Goal: Task Accomplishment & Management: Complete application form

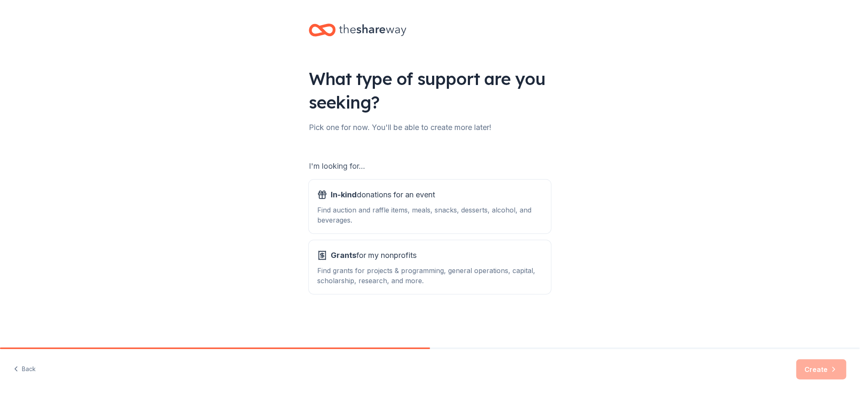
scroll to position [83, 0]
click at [488, 205] on div "Find auction and raffle items, meals, snacks, desserts, alcohol, and beverages." at bounding box center [430, 215] width 226 height 20
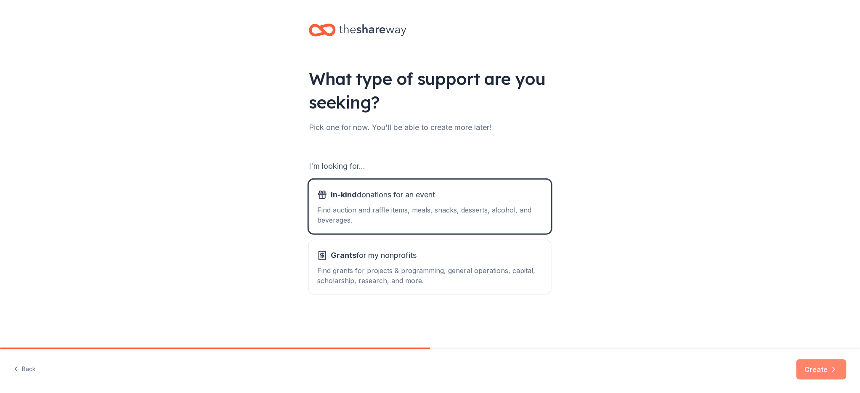
click at [813, 368] on button "Create" at bounding box center [822, 369] width 50 height 20
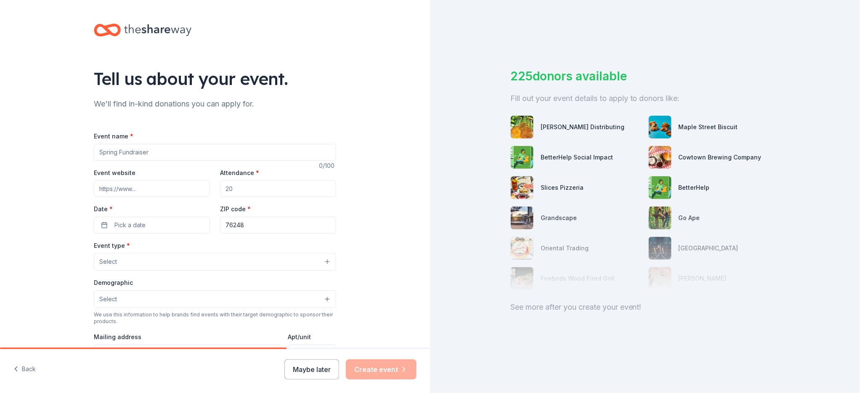
click at [284, 161] on input "Event name *" at bounding box center [215, 152] width 242 height 17
type input "S"
click at [142, 197] on input "Event website" at bounding box center [152, 188] width 116 height 17
click at [186, 161] on input "THE STEM MISSION" at bounding box center [215, 152] width 242 height 17
type input "T"
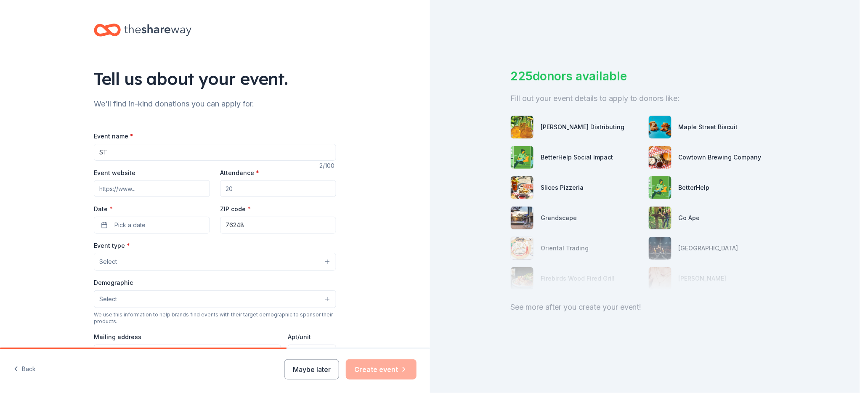
type input "S"
type input "E"
type input "M"
type input "S"
paste input "1601322 91002942861205 ############4756 $100.00 Dynishea Avant 5536 Chinkapin L…"
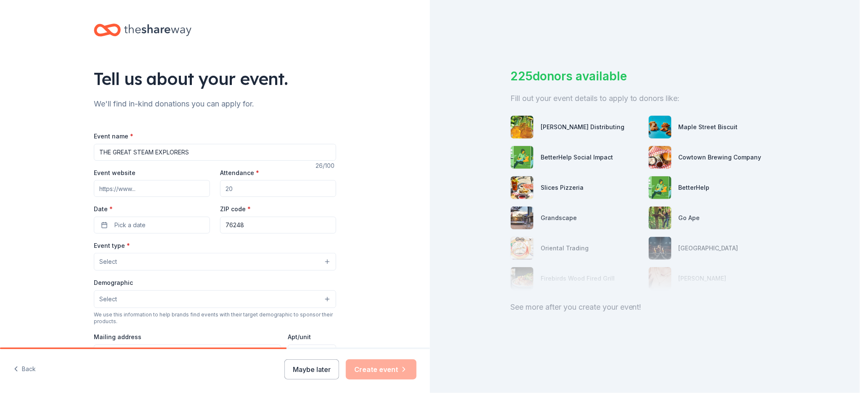
type input "THE GREAT STEAM EXPLORERS"
click at [105, 197] on input "Event website" at bounding box center [152, 188] width 116 height 17
type input "[DOMAIN_NAME]"
click at [264, 197] on input "Attendance *" at bounding box center [278, 188] width 116 height 17
type input "6"
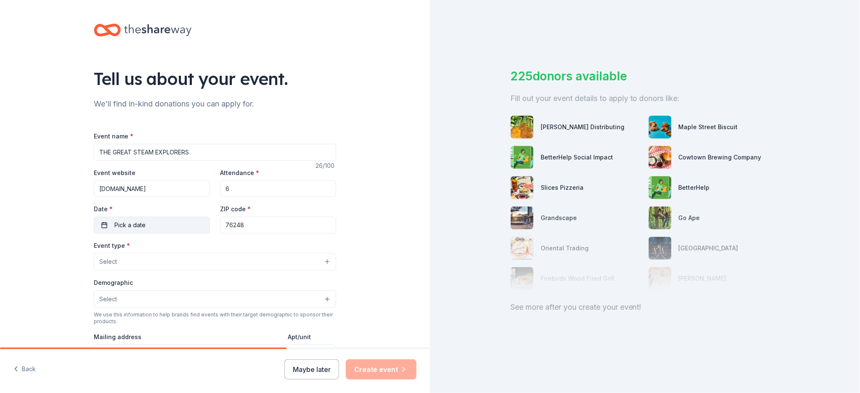
click at [162, 234] on button "Pick a date" at bounding box center [152, 225] width 116 height 17
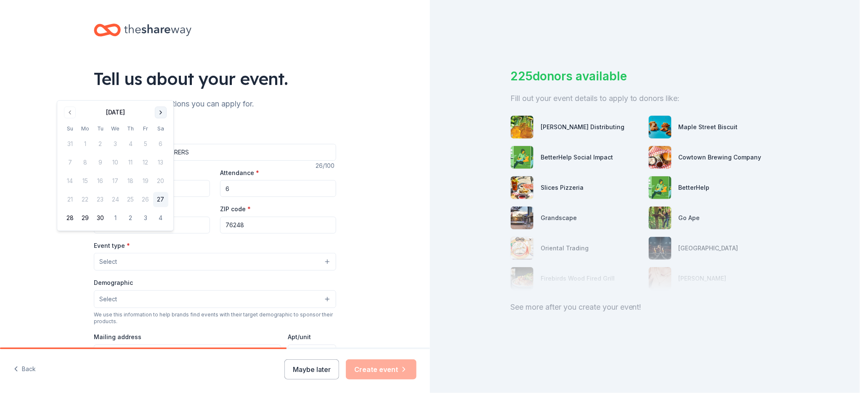
click at [167, 112] on button "Go to next month" at bounding box center [161, 112] width 12 height 12
click at [167, 115] on button "Go to next month" at bounding box center [161, 112] width 12 height 12
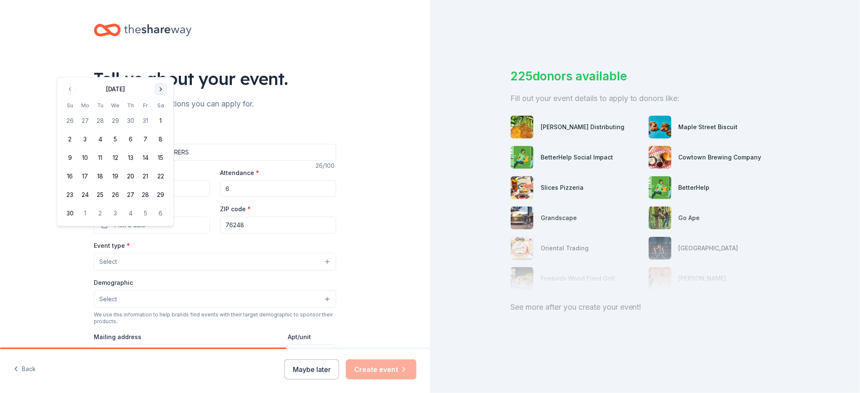
click at [167, 95] on button "Go to next month" at bounding box center [161, 89] width 12 height 12
click at [168, 170] on button "13" at bounding box center [160, 162] width 15 height 15
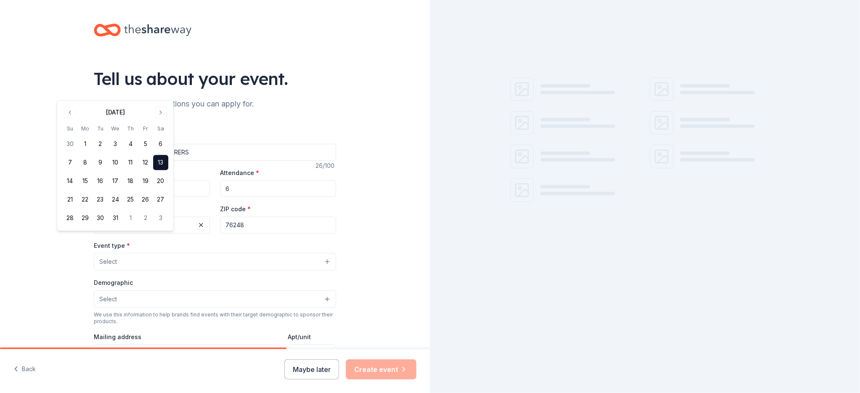
click at [275, 234] on input "76248" at bounding box center [278, 225] width 116 height 17
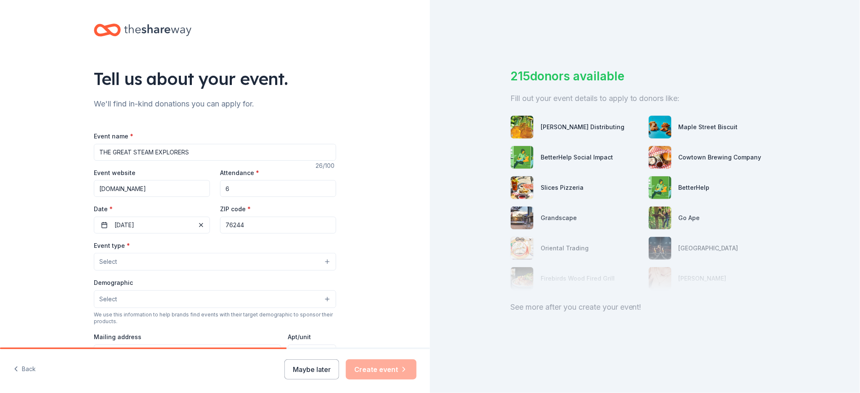
type input "76244"
click at [227, 271] on button "Select" at bounding box center [215, 262] width 242 height 18
click at [247, 271] on button "Select" at bounding box center [215, 262] width 242 height 18
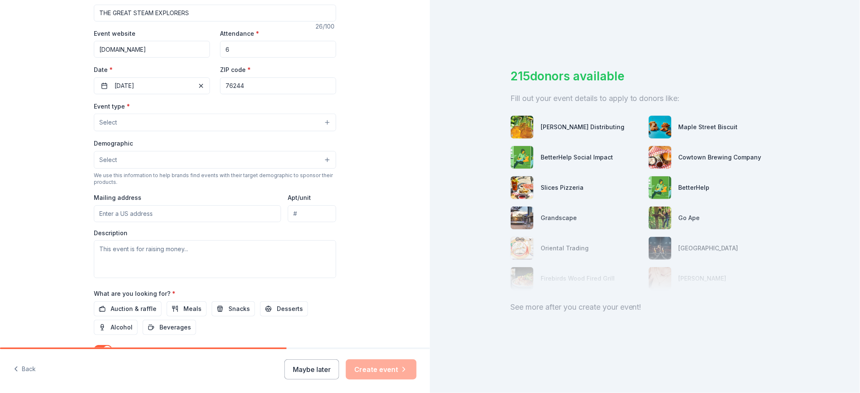
scroll to position [145, 0]
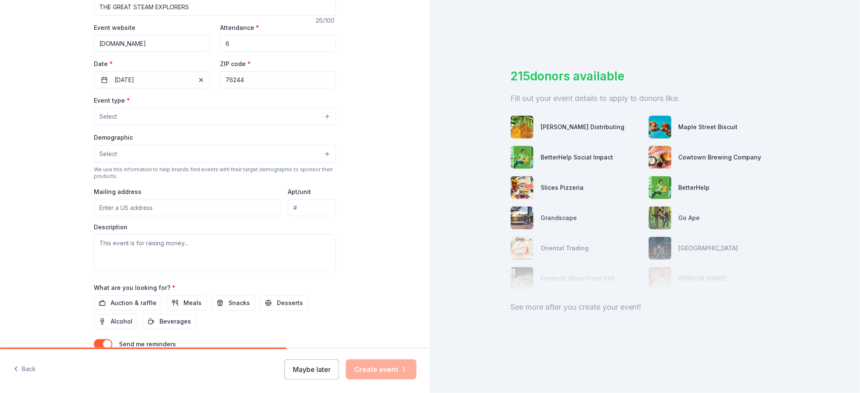
click at [336, 125] on button "Select" at bounding box center [215, 117] width 242 height 18
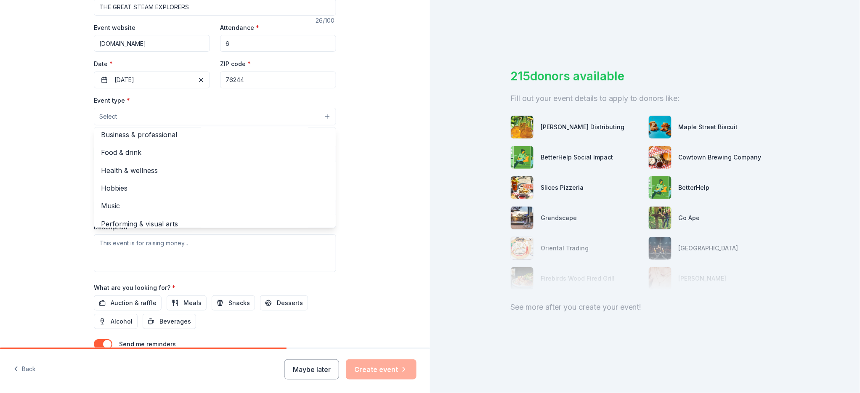
scroll to position [0, 0]
click at [111, 143] on span "Fundraiser" at bounding box center [215, 138] width 228 height 11
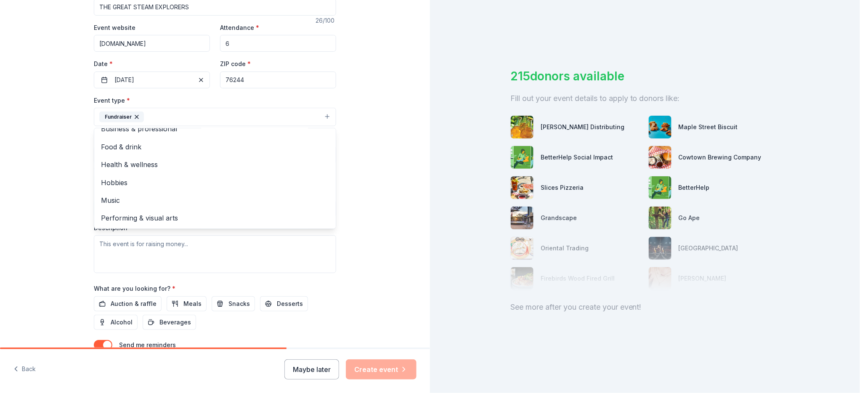
click at [149, 223] on span "Performing & visual arts" at bounding box center [215, 217] width 228 height 11
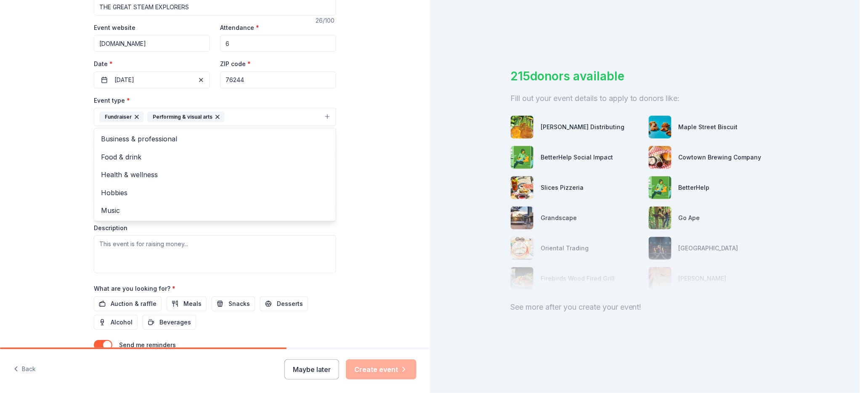
scroll to position [0, 0]
click at [242, 126] on button "Fundraiser Performing & visual arts" at bounding box center [215, 117] width 242 height 19
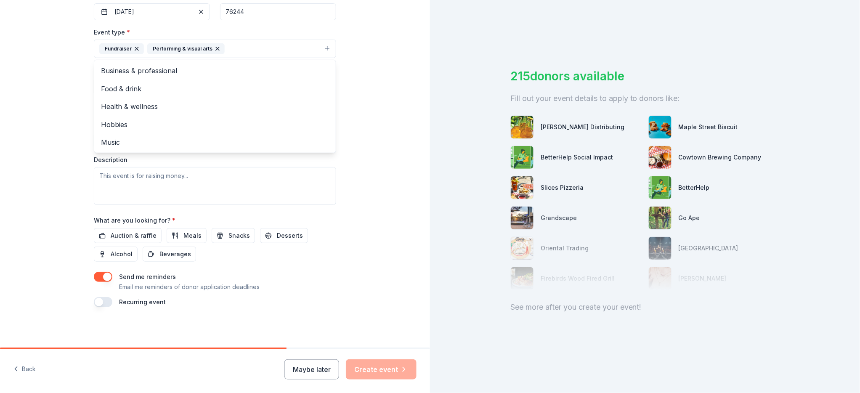
scroll to position [228, 0]
click at [257, 96] on button "Select" at bounding box center [215, 87] width 242 height 18
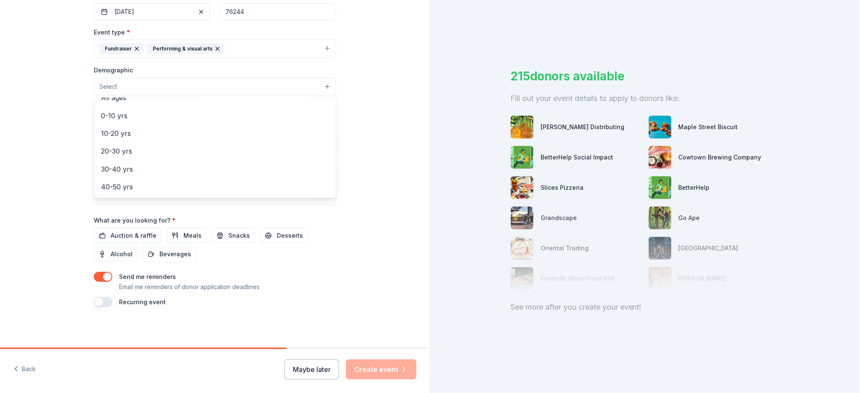
scroll to position [65, 0]
click at [106, 138] on span "10-20 yrs" at bounding box center [215, 132] width 228 height 11
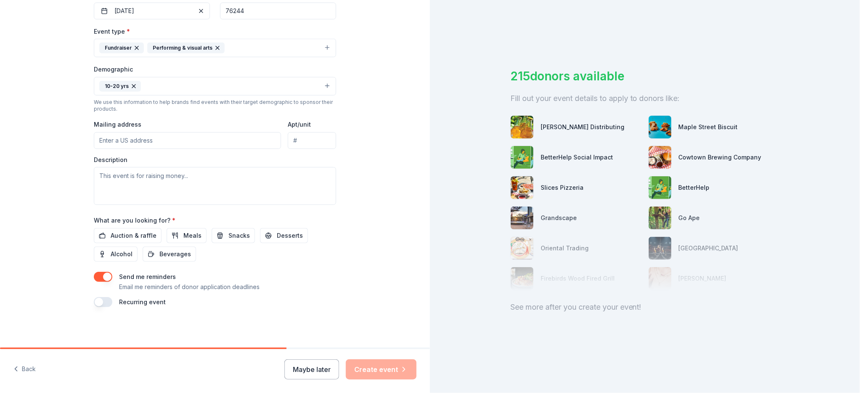
click at [240, 149] on input "Mailing address" at bounding box center [187, 140] width 187 height 17
type input "[STREET_ADDRESS]"
click at [266, 205] on textarea at bounding box center [215, 186] width 242 height 38
type textarea "H"
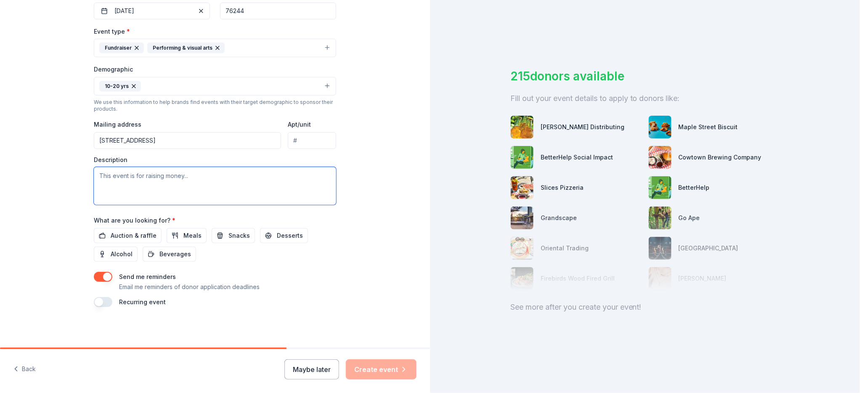
click at [94, 205] on textarea at bounding box center [215, 186] width 242 height 38
type textarea "h"
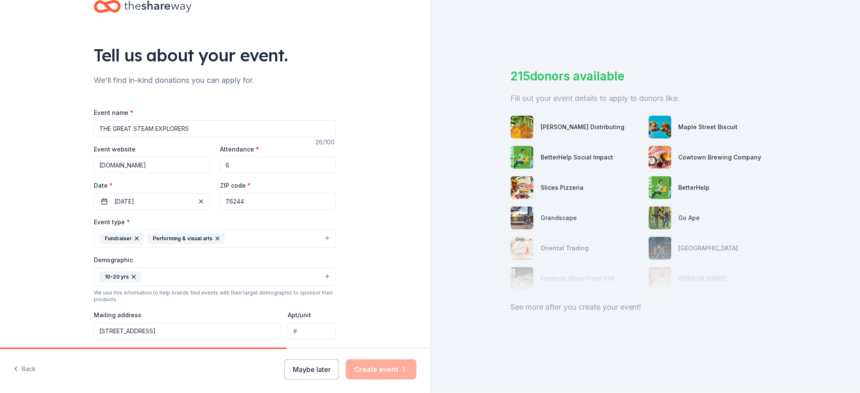
scroll to position [0, 0]
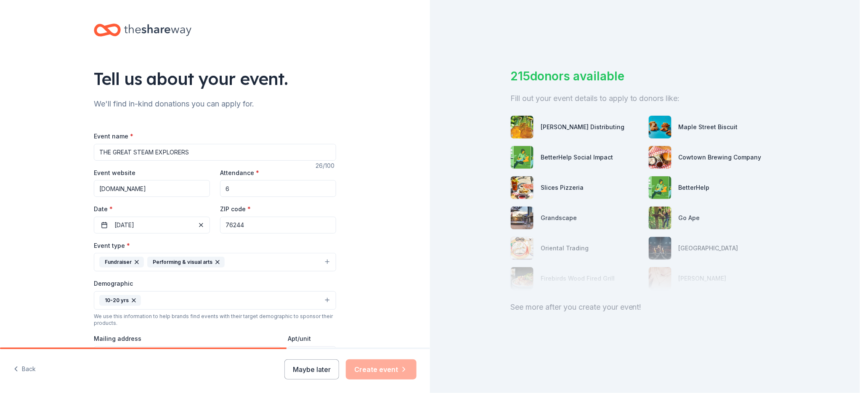
click at [222, 161] on input "THE GREAT STEAM EXPLORERS" at bounding box center [215, 152] width 242 height 17
type input "T"
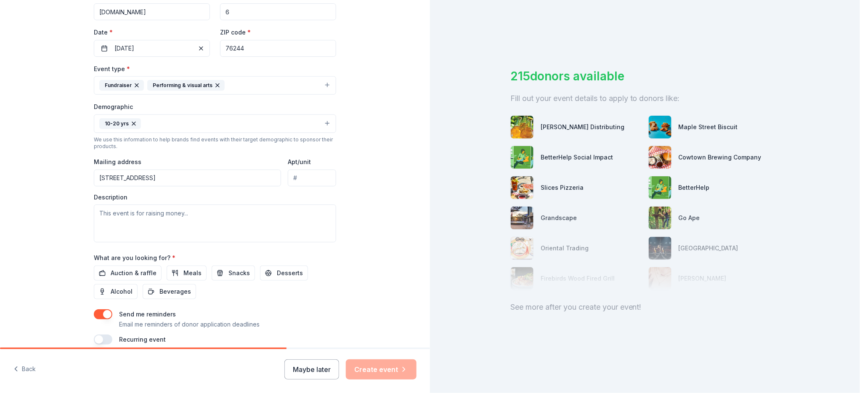
scroll to position [176, 0]
type input "Operation Smile Boost"
click at [94, 243] on textarea at bounding box center [215, 224] width 242 height 38
paste textarea "Smile Honey Child is a mobile youth charity serving [GEOGRAPHIC_DATA]–[GEOGRAPH…"
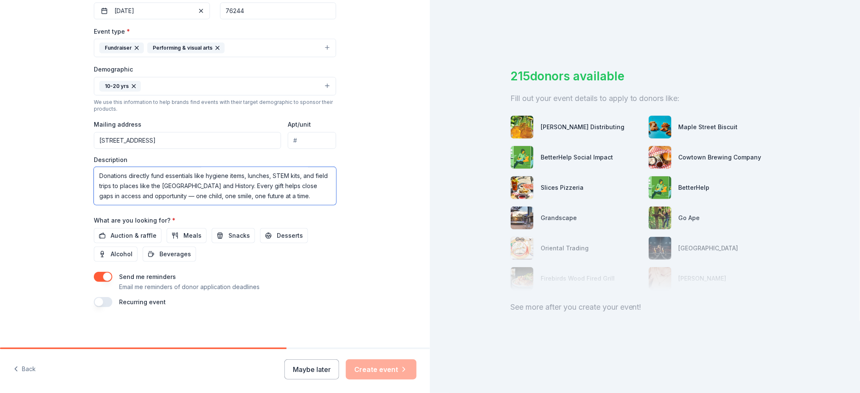
scroll to position [126, 0]
type textarea "Smile Honey Child is a mobile youth charity serving [GEOGRAPHIC_DATA]–[GEOGRAPH…"
click at [219, 243] on button "Snacks" at bounding box center [233, 235] width 43 height 15
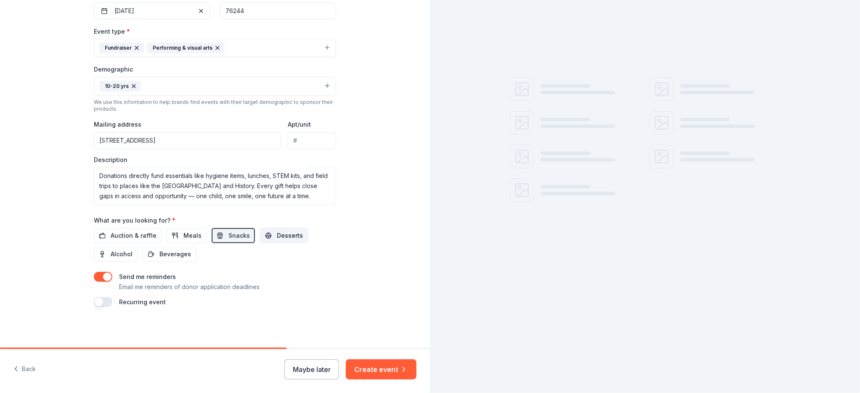
click at [291, 241] on span "Desserts" at bounding box center [290, 236] width 26 height 10
click at [183, 241] on span "Meals" at bounding box center [192, 236] width 18 height 10
click at [159, 259] on span "Beverages" at bounding box center [175, 254] width 32 height 10
click at [111, 241] on span "Auction & raffle" at bounding box center [134, 236] width 46 height 10
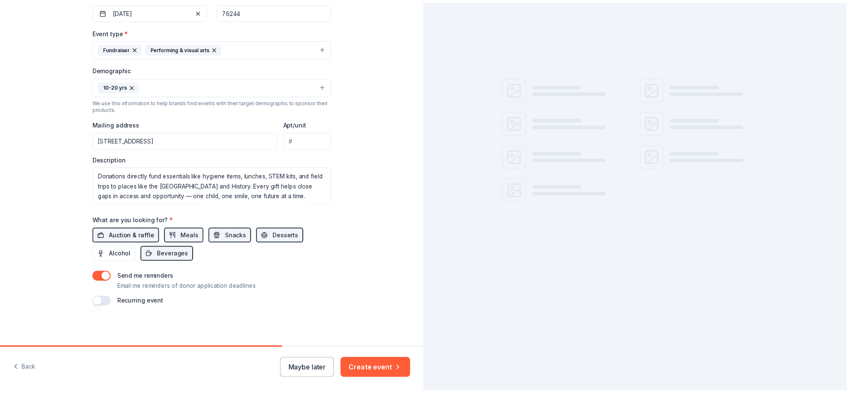
scroll to position [352, 0]
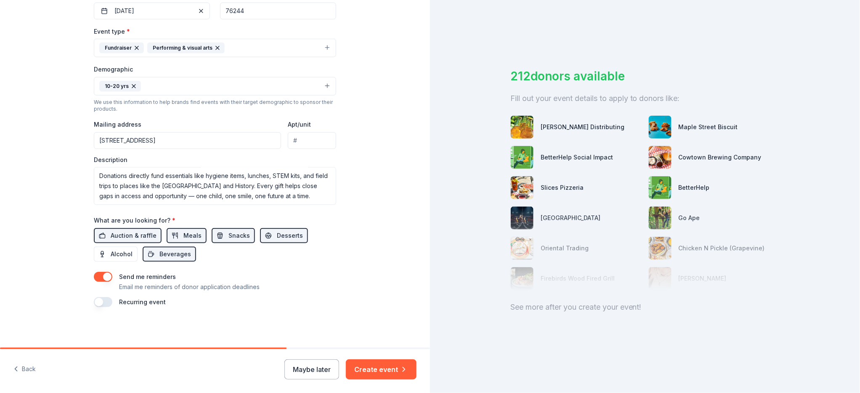
click at [94, 297] on button "button" at bounding box center [103, 302] width 19 height 10
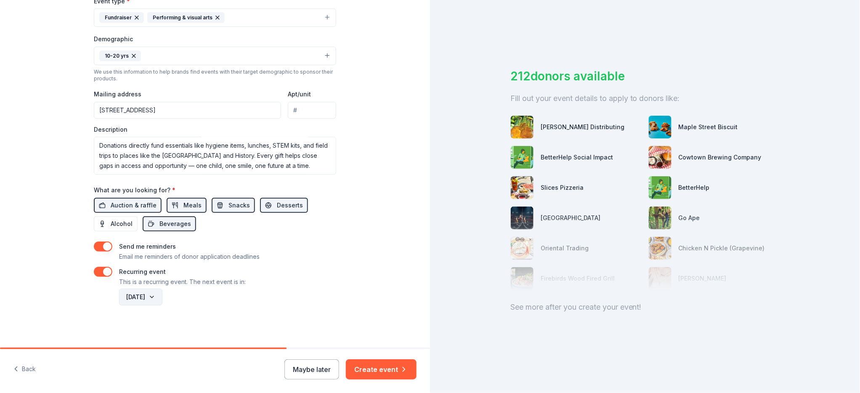
click at [162, 305] on button "[DATE]" at bounding box center [140, 297] width 43 height 17
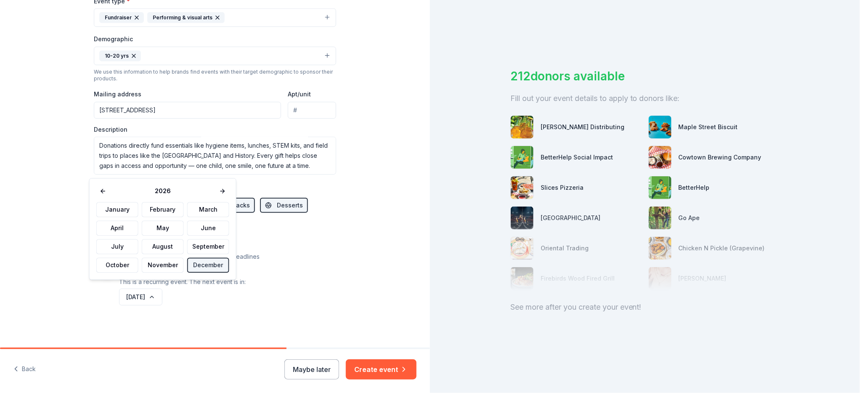
click at [292, 287] on div "Recurring event This is a recurring event. The next event is in:" at bounding box center [215, 277] width 242 height 20
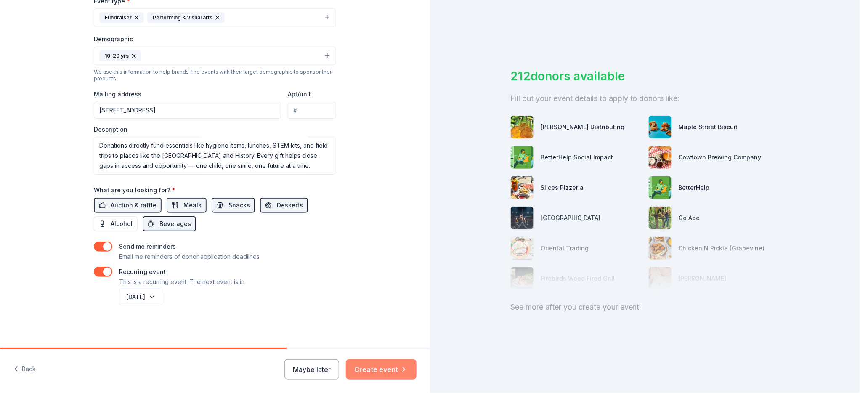
click at [374, 366] on button "Create event" at bounding box center [381, 369] width 71 height 20
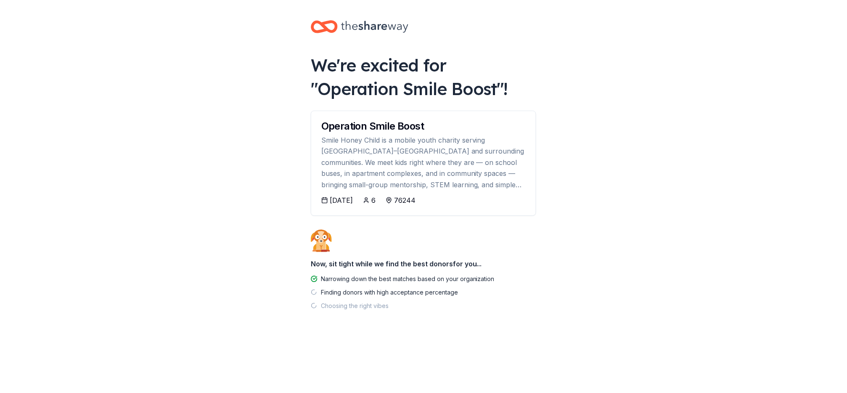
scroll to position [96, 0]
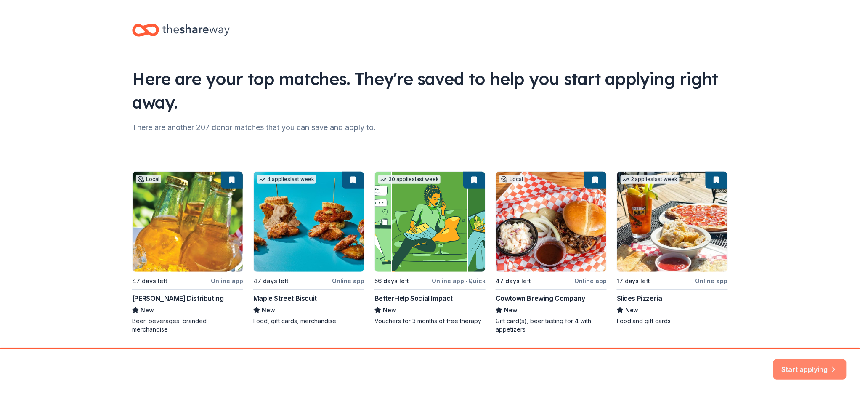
click at [811, 365] on button "Start applying" at bounding box center [809, 364] width 73 height 20
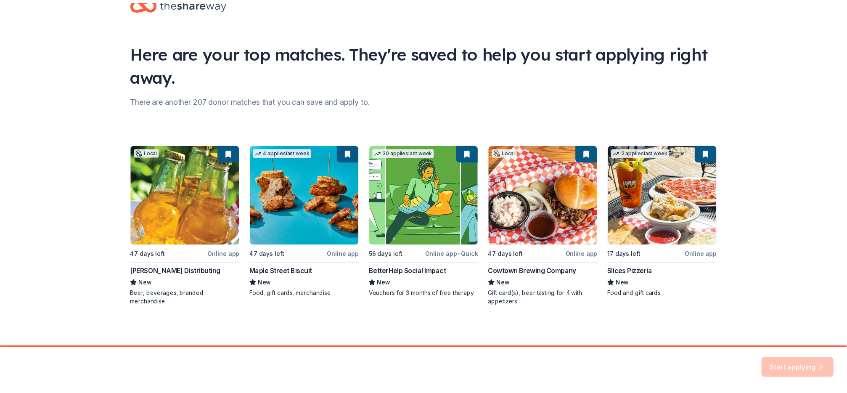
scroll to position [119, 0]
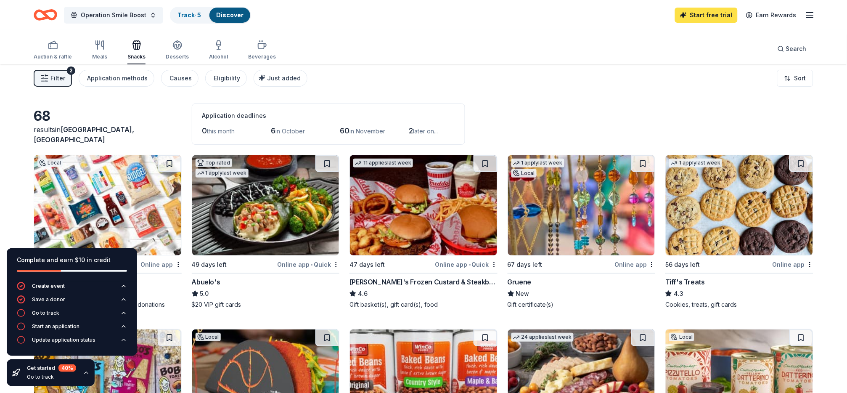
click at [693, 18] on link "Start free trial" at bounding box center [706, 15] width 63 height 15
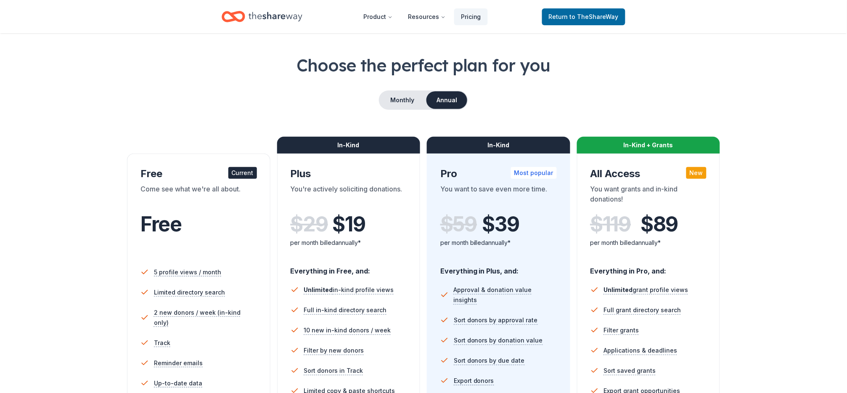
scroll to position [27, 0]
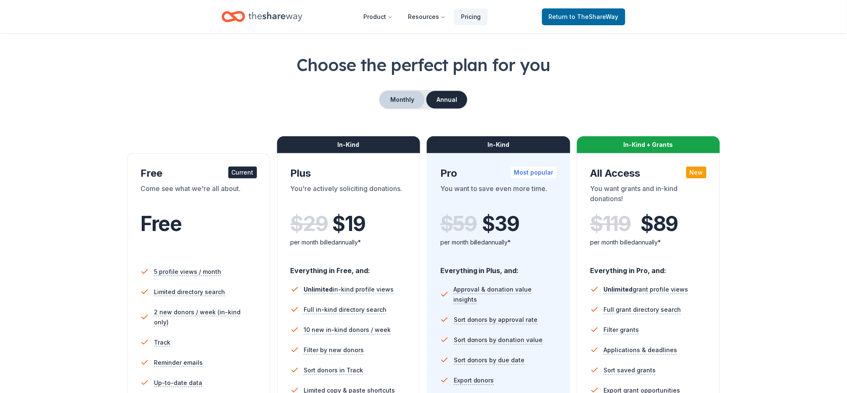
click at [397, 109] on button "Monthly" at bounding box center [402, 100] width 45 height 18
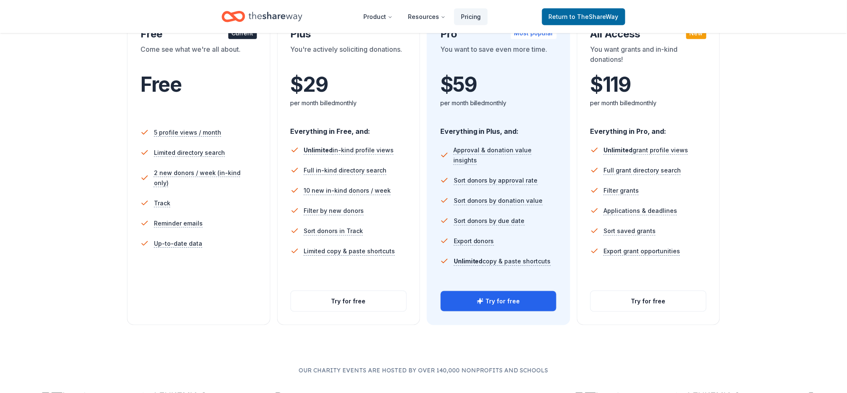
scroll to position [167, 0]
click at [520, 311] on button "Try for free" at bounding box center [499, 300] width 116 height 20
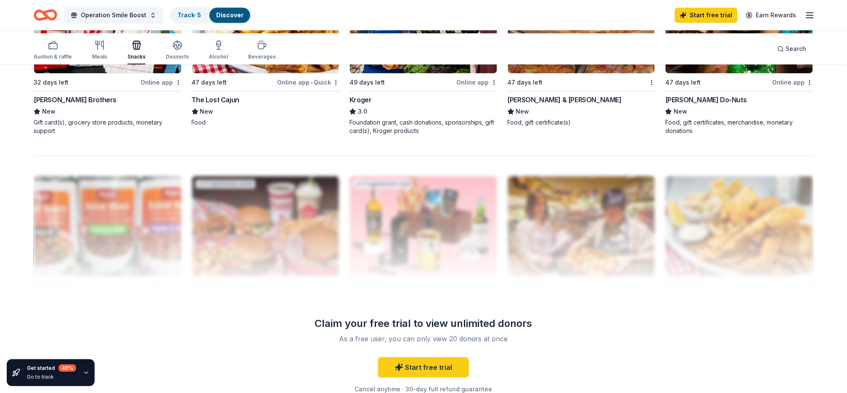
scroll to position [716, 0]
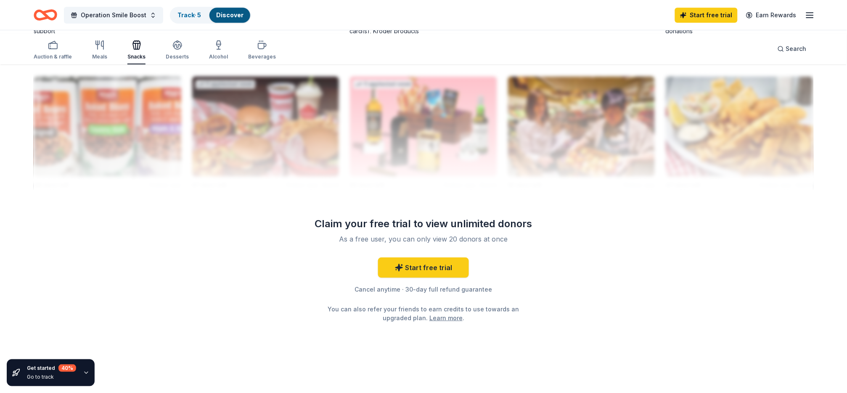
click at [49, 190] on div at bounding box center [424, 123] width 780 height 135
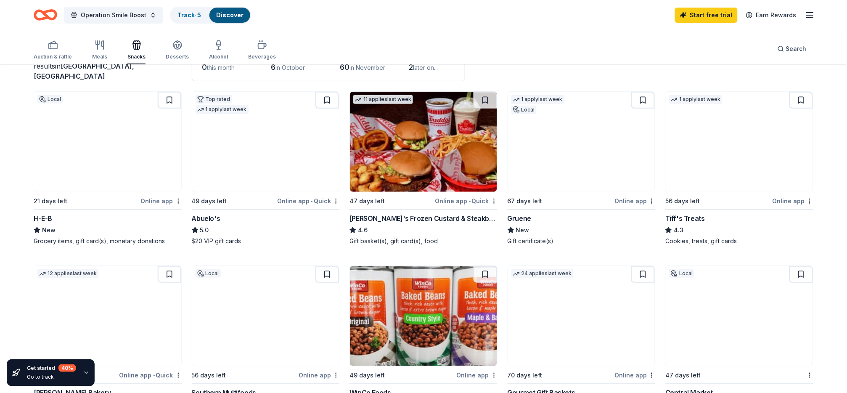
scroll to position [0, 0]
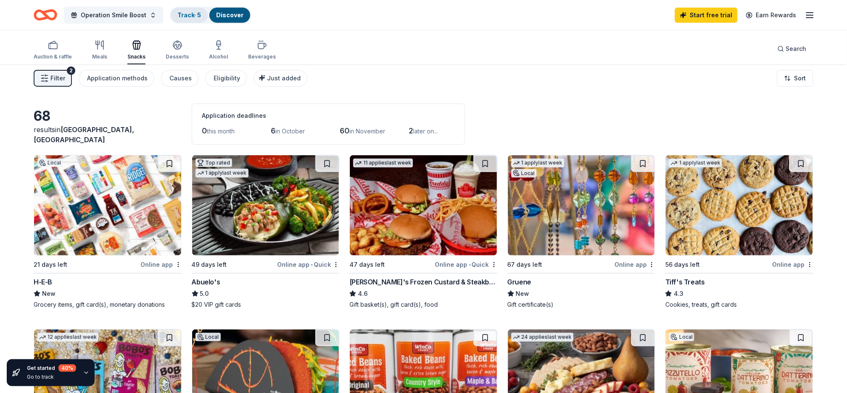
click at [201, 18] on link "Track · 5" at bounding box center [190, 14] width 24 height 7
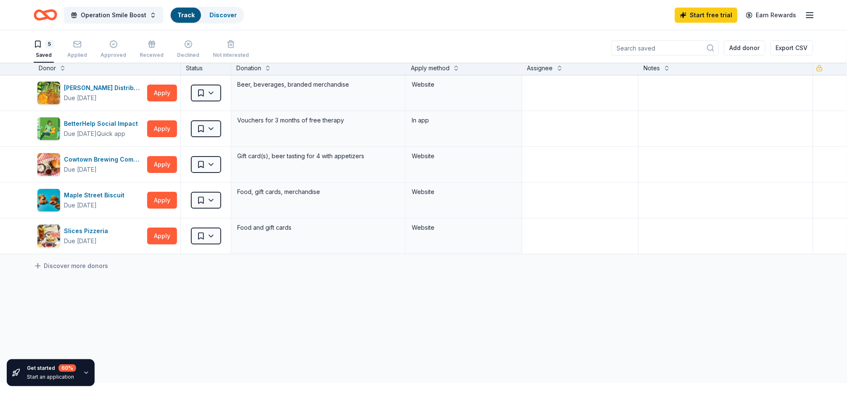
scroll to position [0, 0]
click at [237, 19] on link "Discover" at bounding box center [223, 14] width 27 height 7
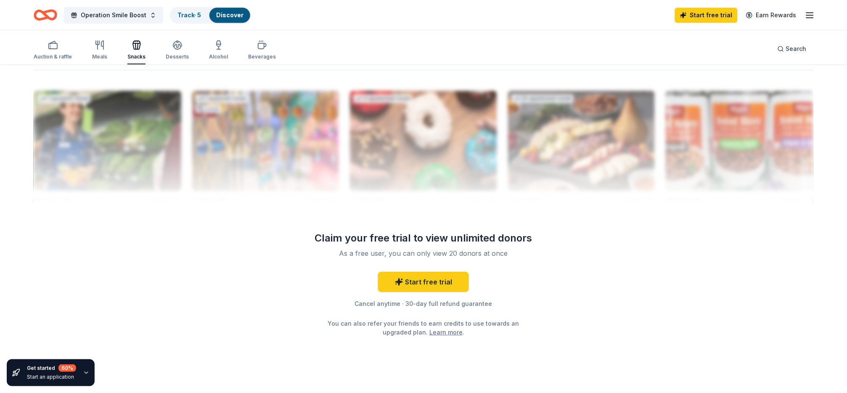
click at [69, 204] on div at bounding box center [424, 137] width 780 height 135
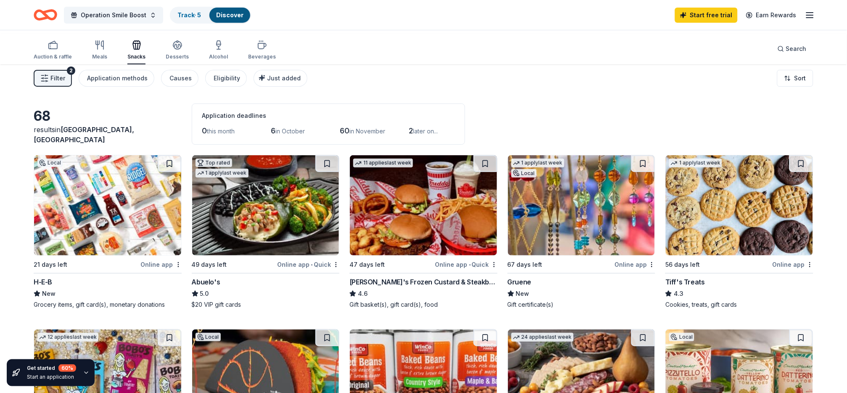
click at [783, 93] on html "Operation Smile Boost Track · 5 Discover Start free trial Earn Rewards Auction …" at bounding box center [423, 196] width 847 height 393
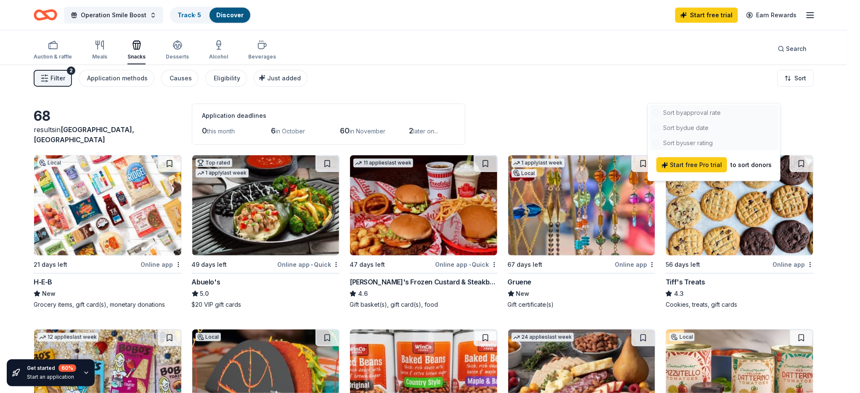
click at [847, 138] on html "Operation Smile Boost Track · 5 Discover Start free trial Earn Rewards Auction …" at bounding box center [430, 196] width 860 height 393
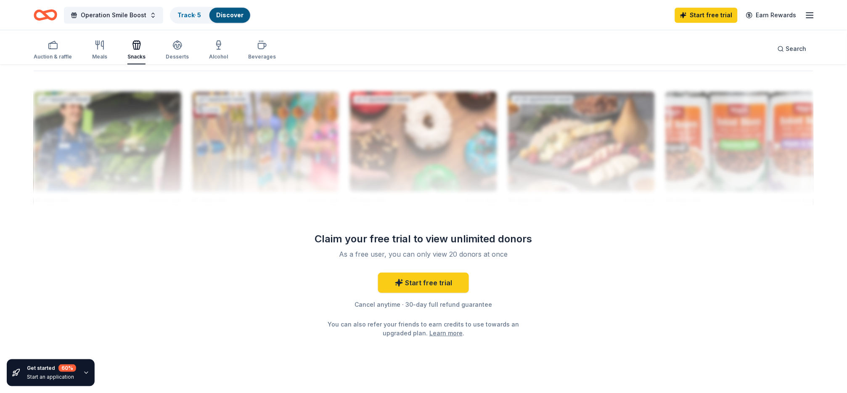
scroll to position [791, 0]
